Goal: Transaction & Acquisition: Purchase product/service

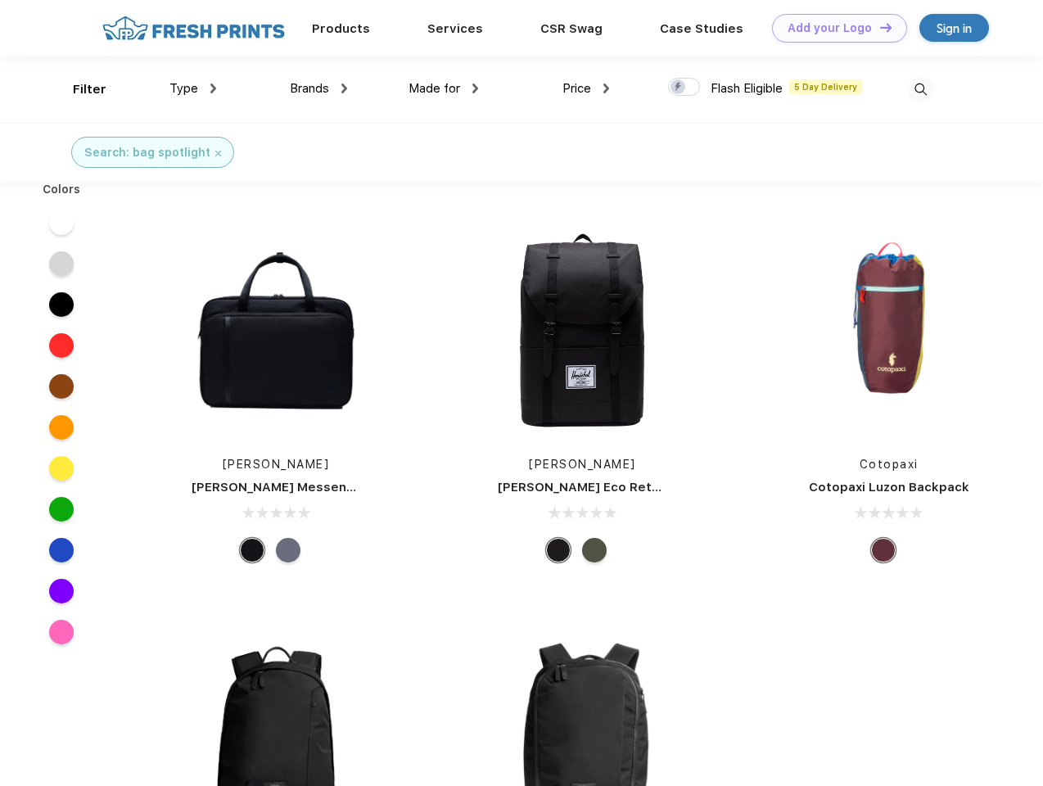
click at [833, 28] on link "Add your Logo Design Tool" at bounding box center [839, 28] width 135 height 29
click at [0, 0] on div "Design Tool" at bounding box center [0, 0] width 0 height 0
click at [878, 27] on link "Add your Logo Design Tool" at bounding box center [839, 28] width 135 height 29
click at [79, 89] on div "Filter" at bounding box center [90, 89] width 34 height 19
click at [193, 88] on span "Type" at bounding box center [183, 88] width 29 height 15
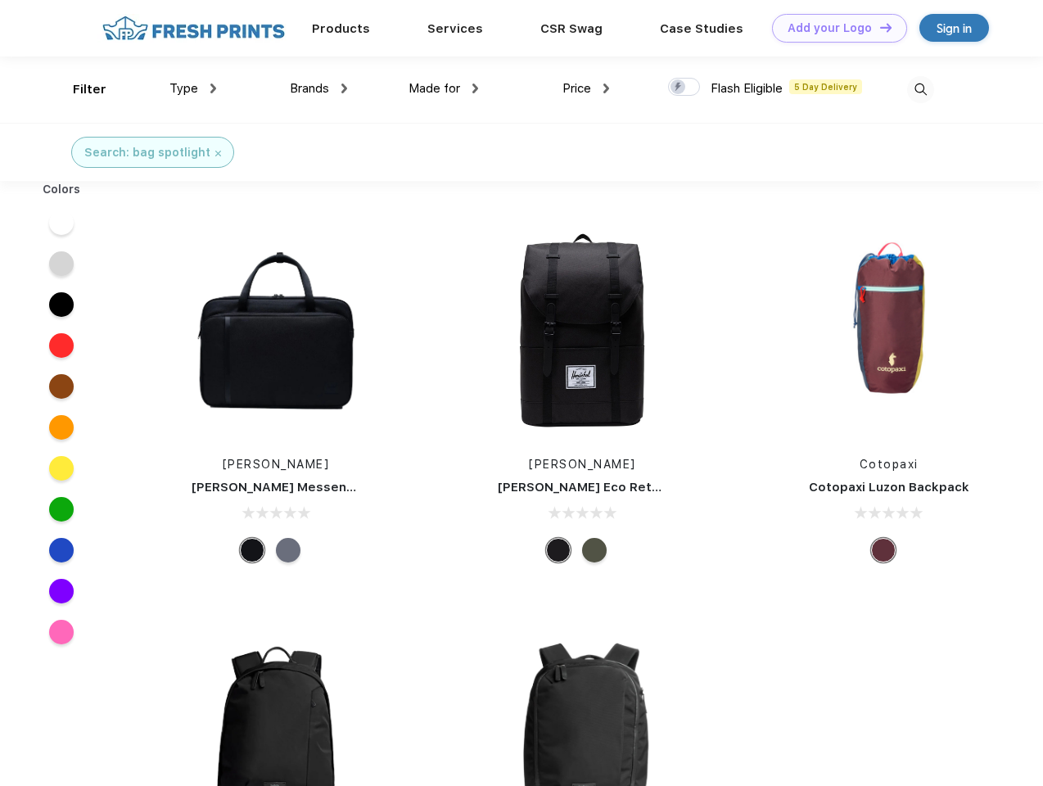
click at [318, 88] on span "Brands" at bounding box center [309, 88] width 39 height 15
click at [444, 88] on span "Made for" at bounding box center [434, 88] width 52 height 15
click at [586, 88] on span "Price" at bounding box center [576, 88] width 29 height 15
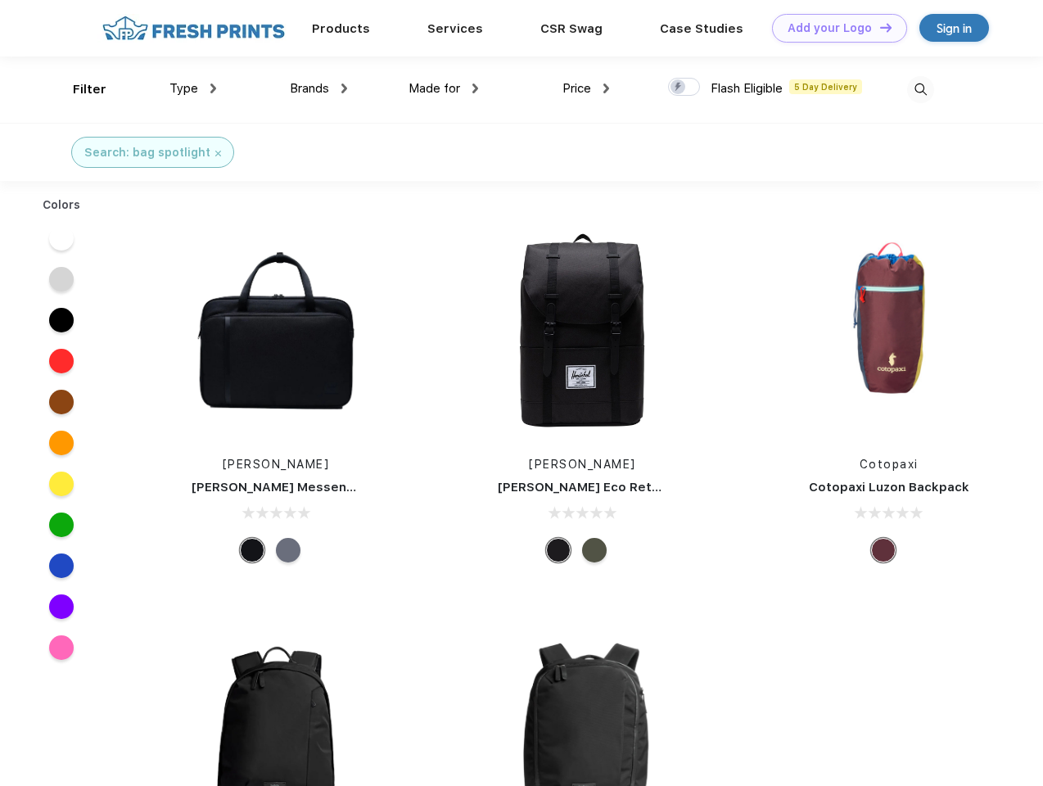
click at [684, 88] on div at bounding box center [684, 87] width 32 height 18
click at [678, 88] on input "checkbox" at bounding box center [673, 82] width 11 height 11
click at [920, 89] on img at bounding box center [920, 89] width 27 height 27
